Goal: Information Seeking & Learning: Learn about a topic

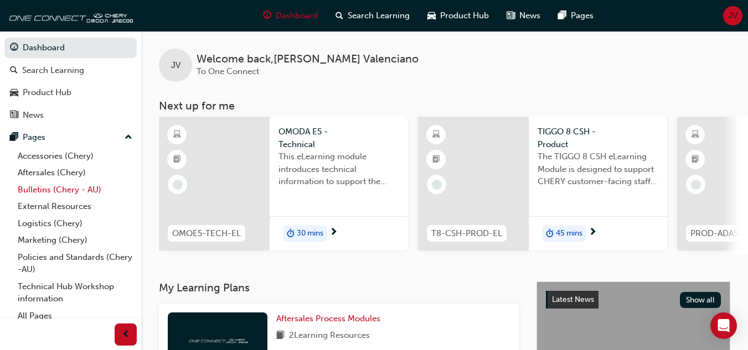
click at [52, 185] on link "Bulletins (Chery - AU)" at bounding box center [74, 190] width 123 height 17
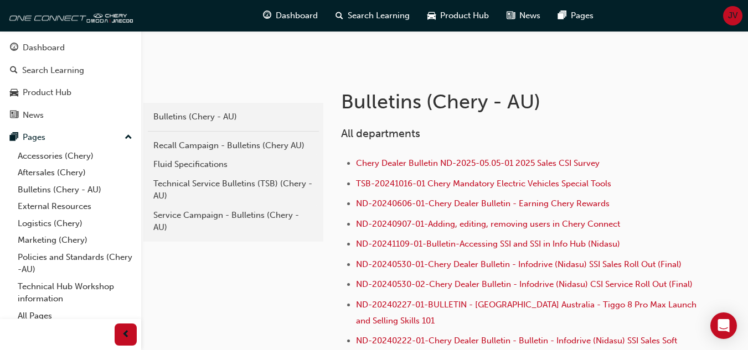
scroll to position [166, 0]
click at [194, 162] on div "Fluid Specifications" at bounding box center [233, 164] width 160 height 13
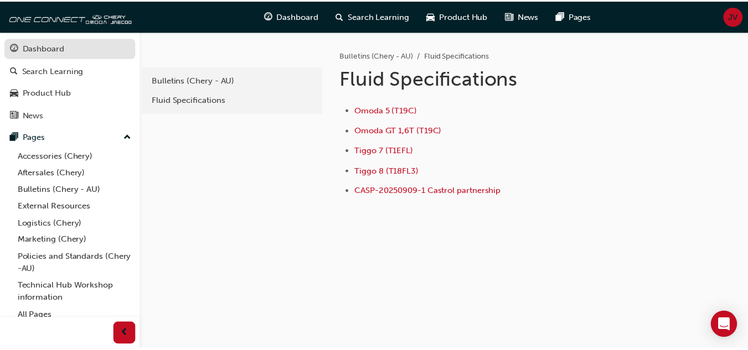
scroll to position [166, 0]
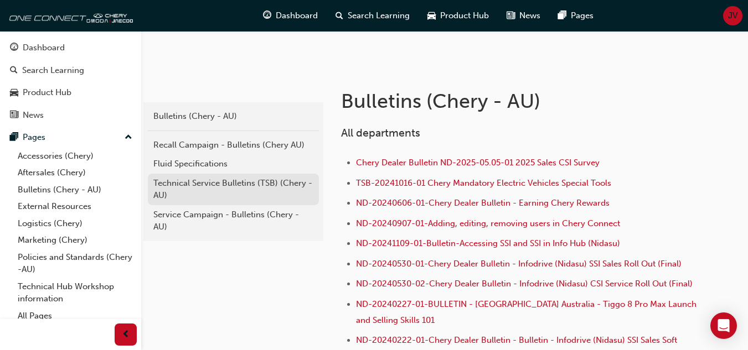
click at [212, 193] on div "Technical Service Bulletins (TSB) (Chery - AU)" at bounding box center [233, 189] width 160 height 25
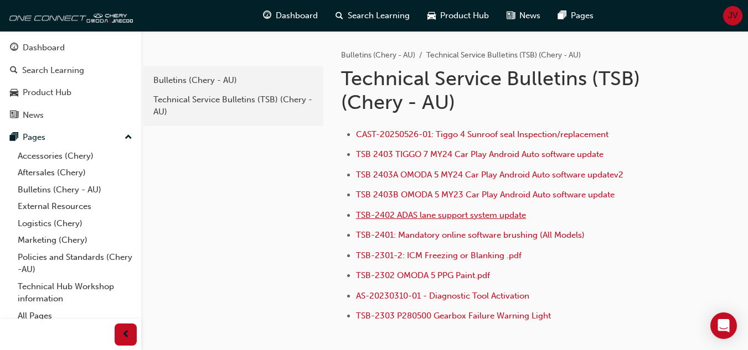
click at [475, 219] on span "TSB-2402 ADAS lane support system update" at bounding box center [441, 215] width 170 height 10
click at [466, 213] on span "TSB-2402 ADAS lane support system update" at bounding box center [441, 215] width 170 height 10
click at [437, 255] on span "TSB-2301-2: ICM Freezing or Blanking .pdf" at bounding box center [439, 256] width 166 height 10
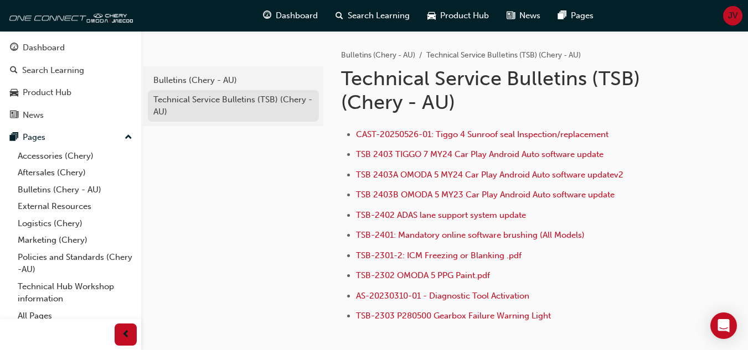
click at [189, 98] on div "Technical Service Bulletins (TSB) (Chery - AU)" at bounding box center [233, 106] width 160 height 25
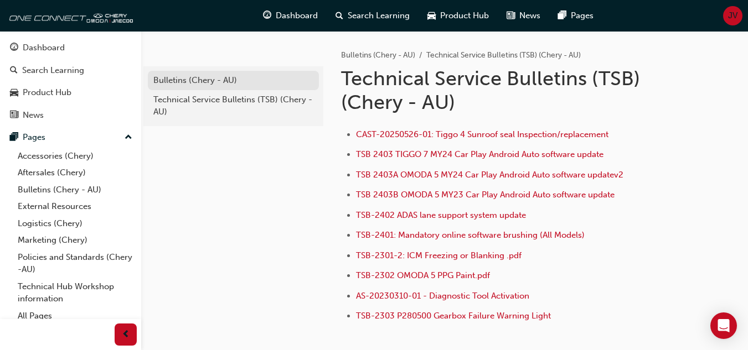
click at [202, 85] on div "Bulletins (Chery - AU)" at bounding box center [233, 80] width 160 height 13
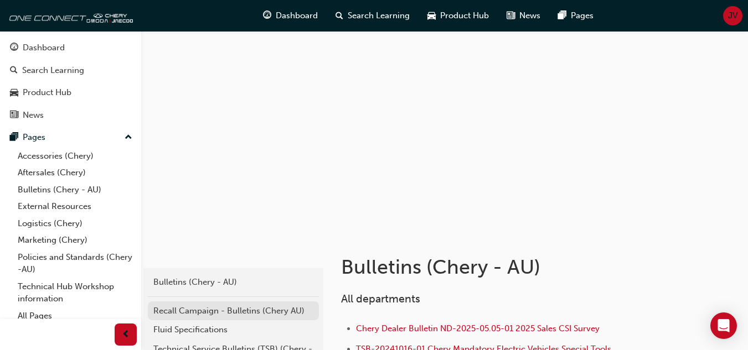
scroll to position [166, 0]
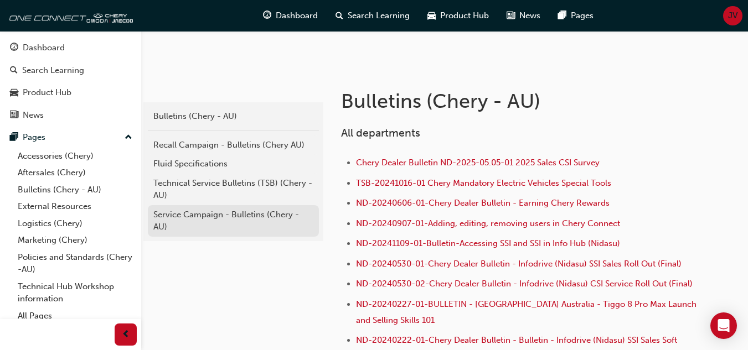
click at [213, 221] on div "Service Campaign - Bulletins (Chery - AU)" at bounding box center [233, 221] width 160 height 25
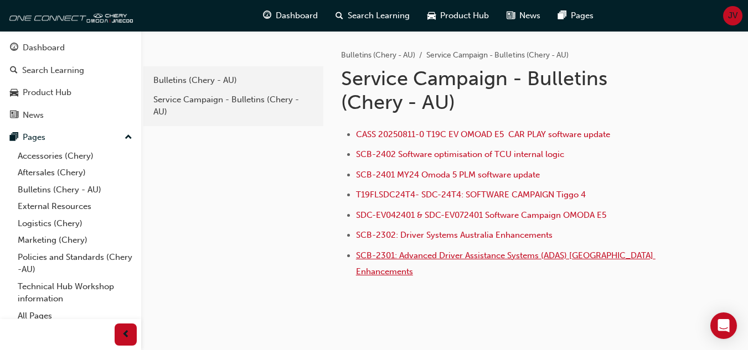
click at [452, 255] on span "SCB-2301: Advanced Driver Assistance Systems (ADAS) [GEOGRAPHIC_DATA] Enhanceme…" at bounding box center [506, 264] width 300 height 26
click at [447, 255] on span "SCB-2301: Advanced Driver Assistance Systems (ADAS) [GEOGRAPHIC_DATA] Enhanceme…" at bounding box center [506, 264] width 300 height 26
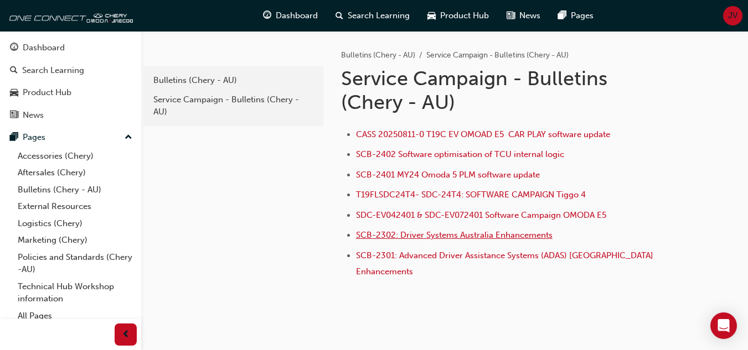
click at [462, 237] on span "SCB-2302: Driver Systems Australia Enhancements" at bounding box center [454, 235] width 197 height 10
click at [486, 195] on span "T19FLSDC24T4- SDC-24T4: SOFTWARE CAMPAIGN Tiggo 4" at bounding box center [471, 195] width 230 height 10
click at [453, 196] on span "T19FLSDC24T4- SDC-24T4: SOFTWARE CAMPAIGN Tiggo 4" at bounding box center [471, 195] width 230 height 10
